Goal: Use online tool/utility: Utilize a website feature to perform a specific function

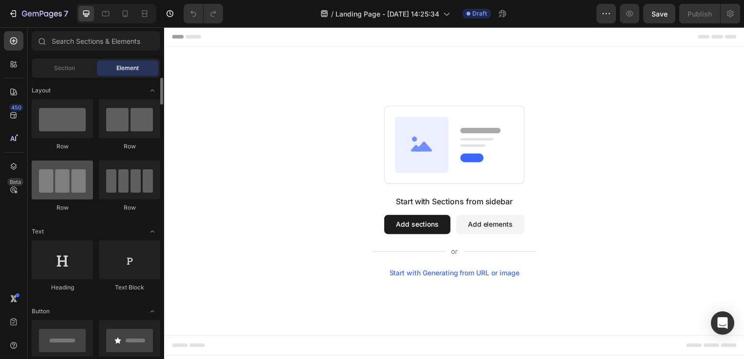
scroll to position [49, 0]
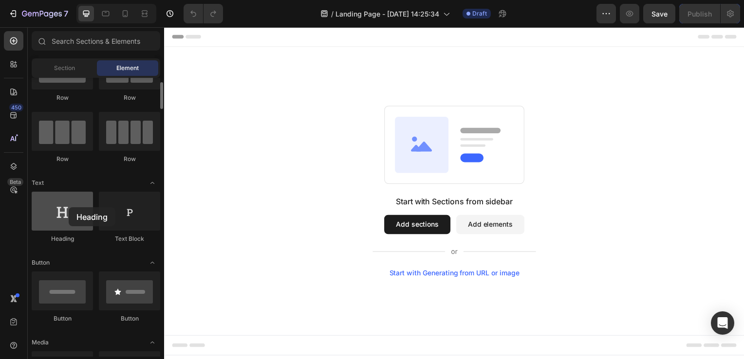
click at [69, 207] on div at bounding box center [62, 211] width 61 height 39
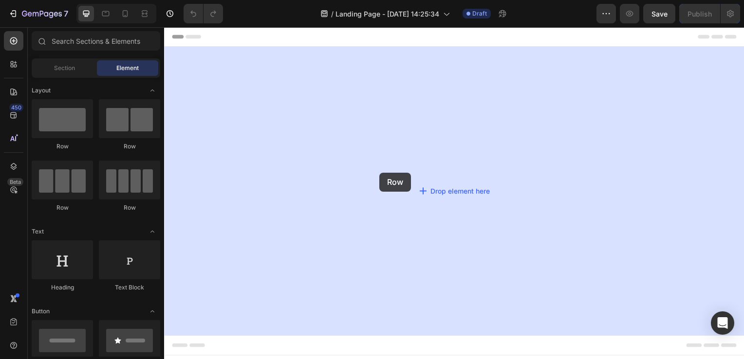
drag, startPoint x: 222, startPoint y: 155, endPoint x: 381, endPoint y: 174, distance: 159.2
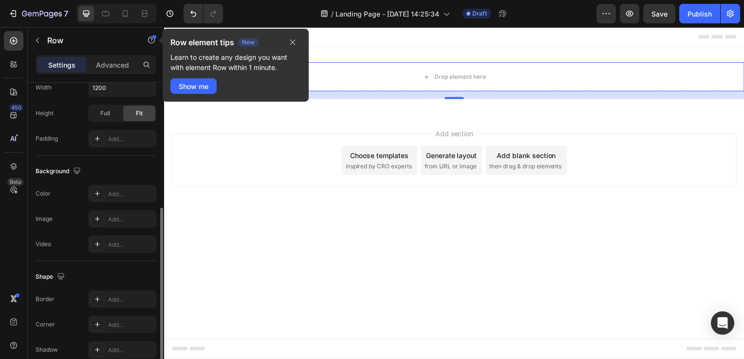
scroll to position [288, 0]
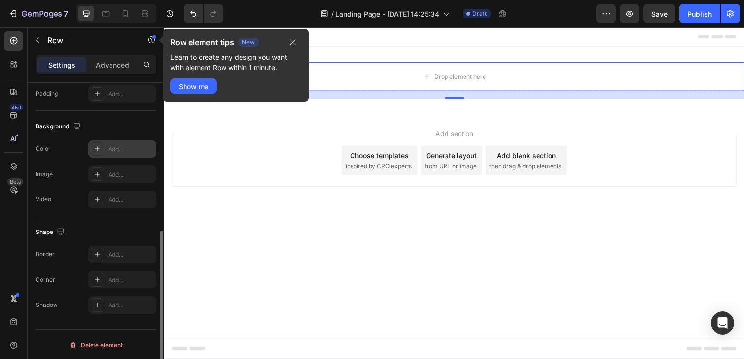
click at [99, 148] on icon at bounding box center [97, 149] width 8 height 8
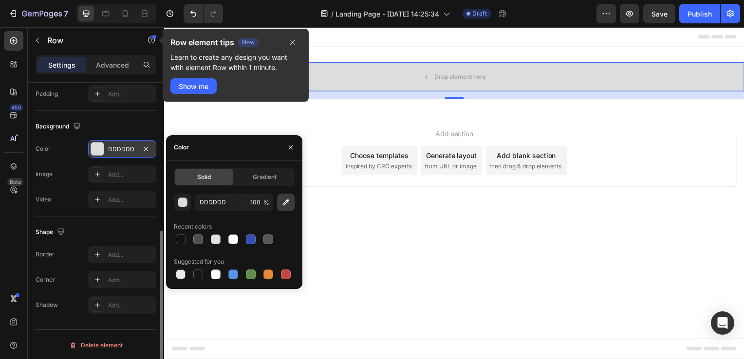
click at [280, 198] on button "button" at bounding box center [286, 203] width 18 height 18
type input "735337"
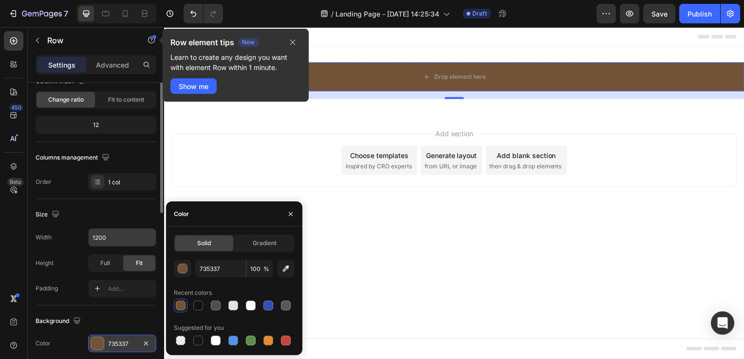
scroll to position [0, 0]
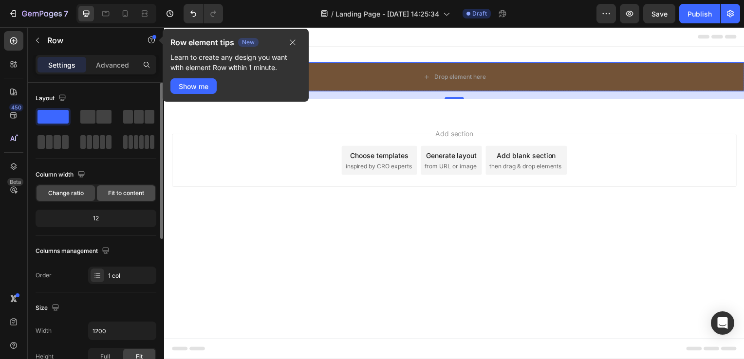
click at [124, 191] on span "Fit to content" at bounding box center [126, 193] width 36 height 9
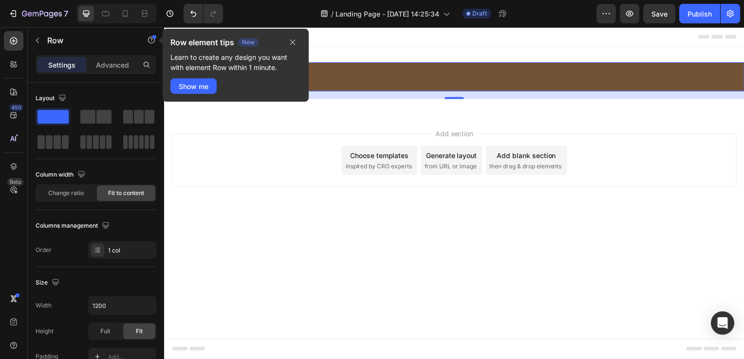
drag, startPoint x: 264, startPoint y: 142, endPoint x: 376, endPoint y: 161, distance: 113.1
click at [98, 115] on span at bounding box center [103, 117] width 15 height 14
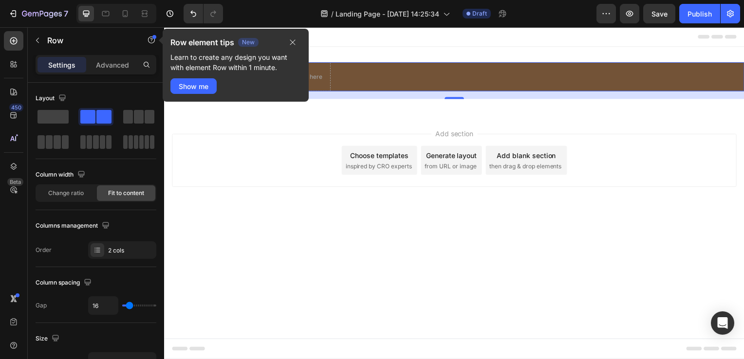
drag, startPoint x: 254, startPoint y: 145, endPoint x: 401, endPoint y: 152, distance: 147.6
click at [290, 39] on icon "button" at bounding box center [293, 42] width 8 height 8
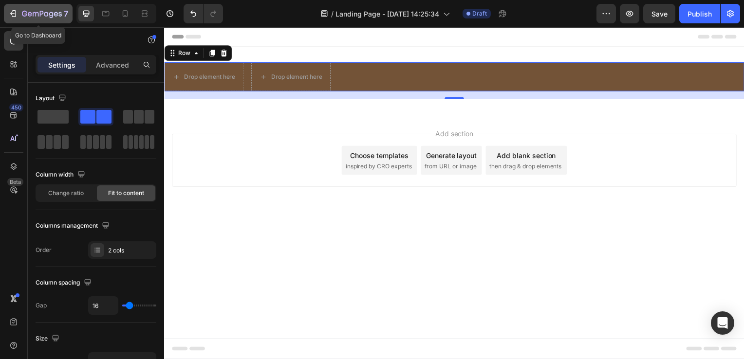
click at [16, 17] on icon "button" at bounding box center [13, 14] width 10 height 10
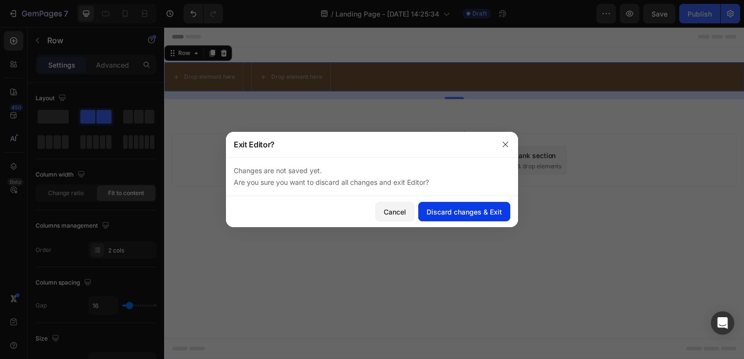
click at [480, 207] on div "Discard changes & Exit" at bounding box center [463, 212] width 75 height 10
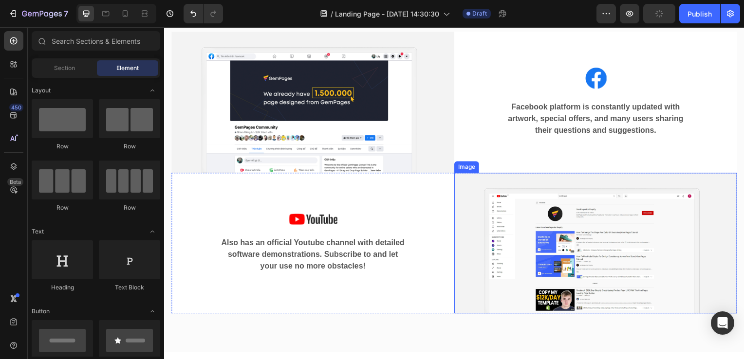
scroll to position [584, 0]
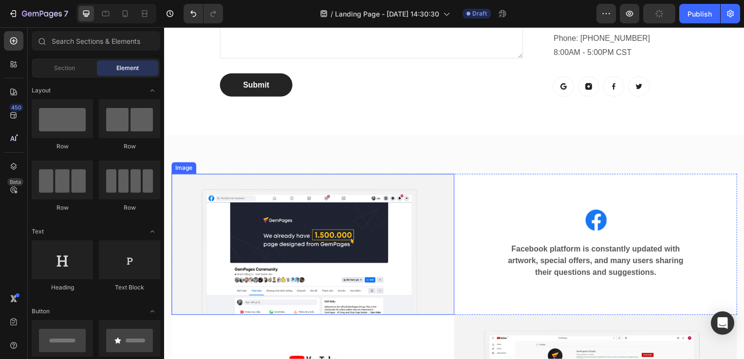
click at [212, 175] on img at bounding box center [313, 246] width 285 height 142
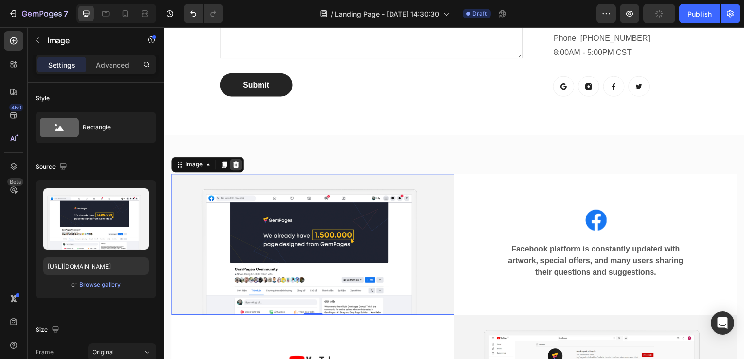
click at [238, 163] on icon at bounding box center [236, 166] width 6 height 7
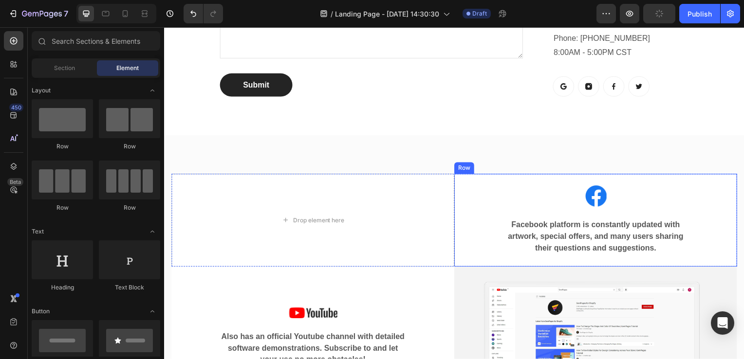
click at [602, 202] on div "Image Facebook platform is constantly updated with artwork, special offers, and…" at bounding box center [598, 222] width 238 height 70
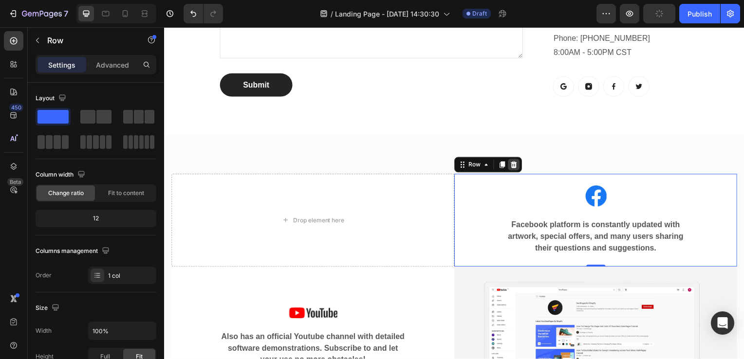
click at [514, 162] on icon at bounding box center [516, 166] width 8 height 8
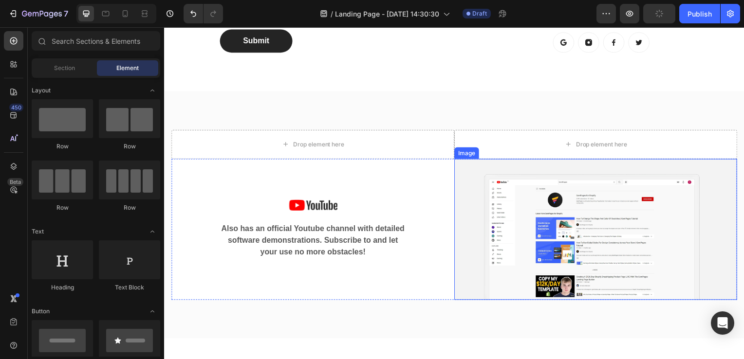
scroll to position [730, 0]
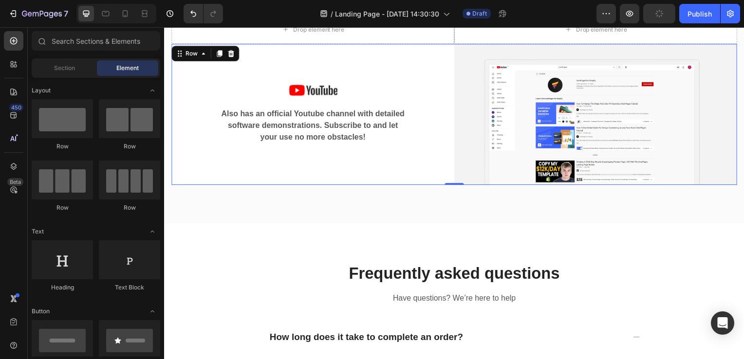
click at [412, 161] on div "Image Also has an official Youtube channel with detailed software demonstration…" at bounding box center [313, 115] width 285 height 142
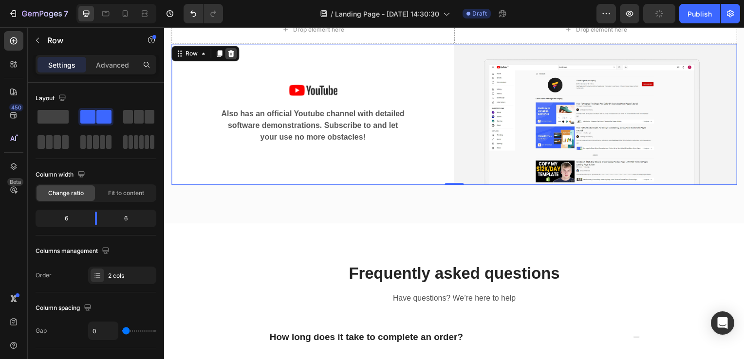
click at [233, 56] on icon at bounding box center [231, 54] width 6 height 7
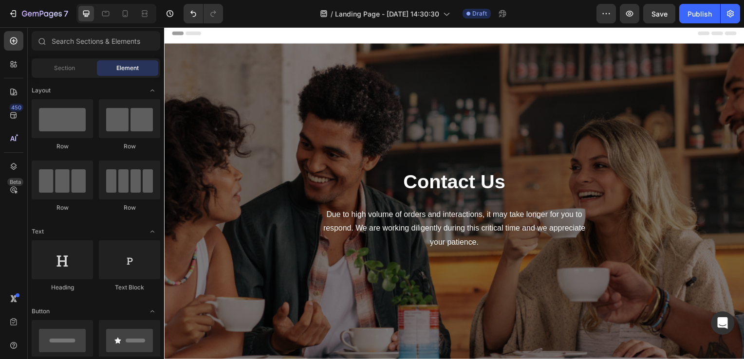
scroll to position [0, 0]
